Goal: Check status

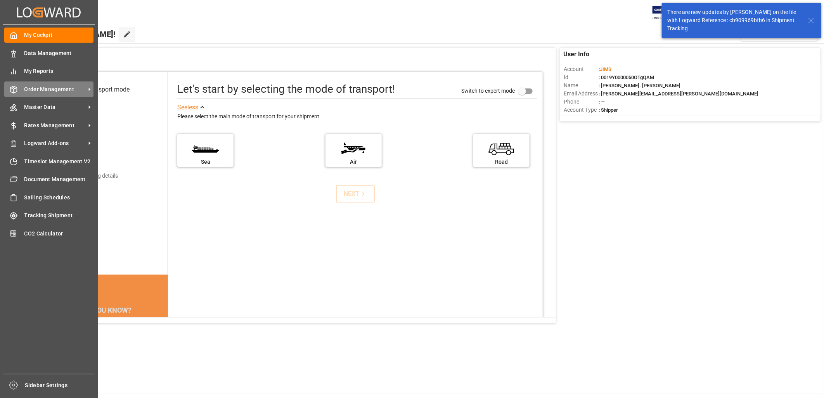
click at [52, 89] on span "Order Management" at bounding box center [54, 89] width 61 height 8
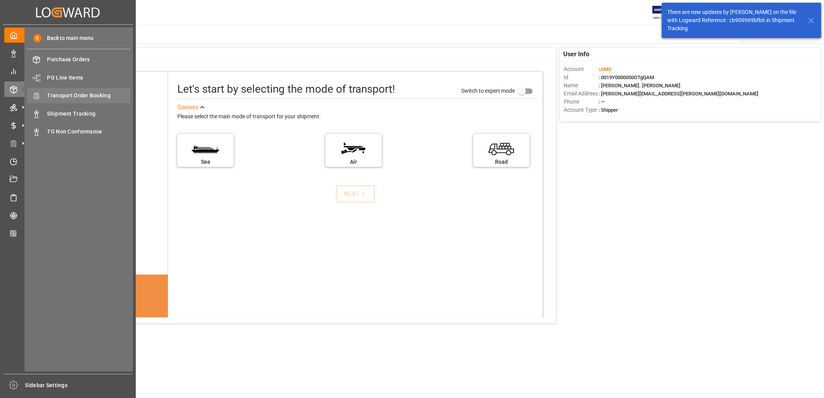
click at [91, 92] on span "Transport Order Booking" at bounding box center [88, 96] width 83 height 8
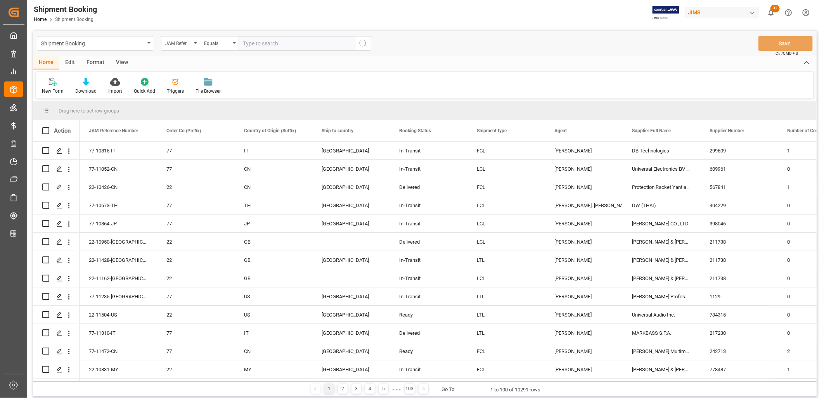
click at [243, 45] on input "text" at bounding box center [297, 43] width 116 height 15
type input "77-11439-[GEOGRAPHIC_DATA]"
